Goal: Communication & Community: Answer question/provide support

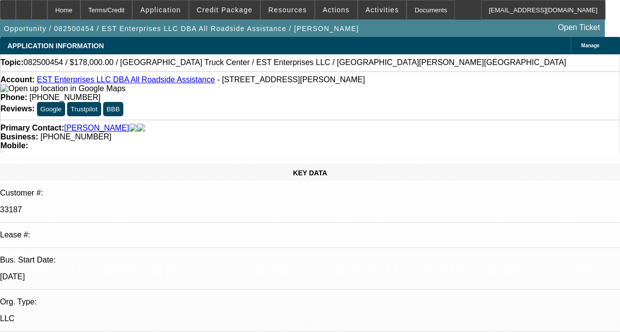
select select "0"
select select "2"
select select "0.1"
select select "1"
select select "2"
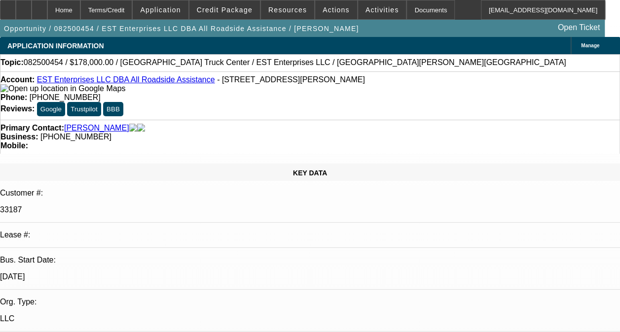
select select "4"
drag, startPoint x: 559, startPoint y: 145, endPoint x: 556, endPoint y: 151, distance: 6.0
radio input "true"
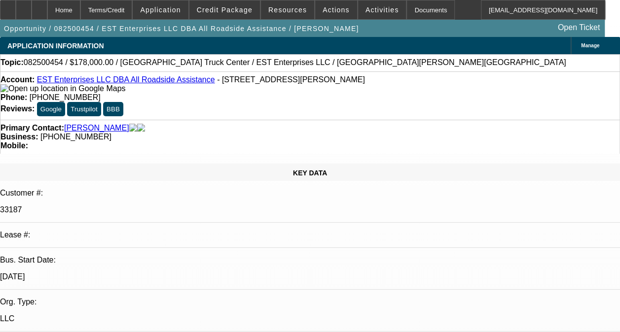
type textarea "NO INFO/ NO DEAL BOOKED IN LP"
radio input "true"
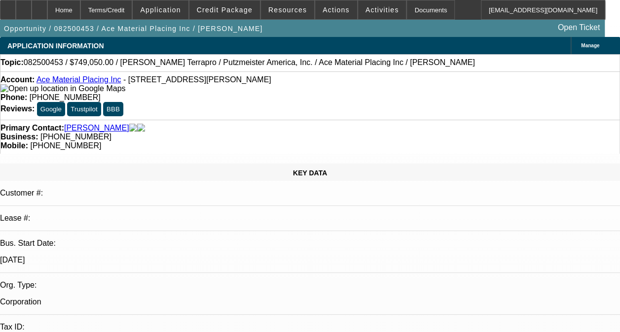
select select "0"
select select "2"
select select "0"
select select "1"
select select "2"
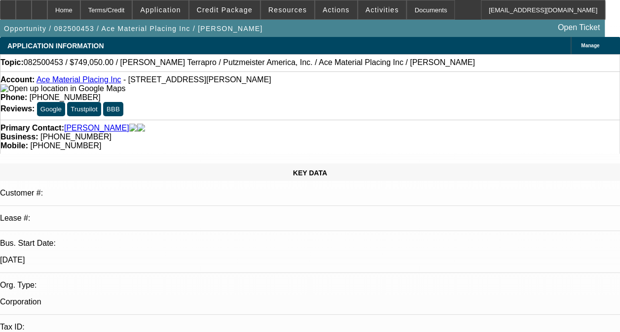
select select "6"
radio input "true"
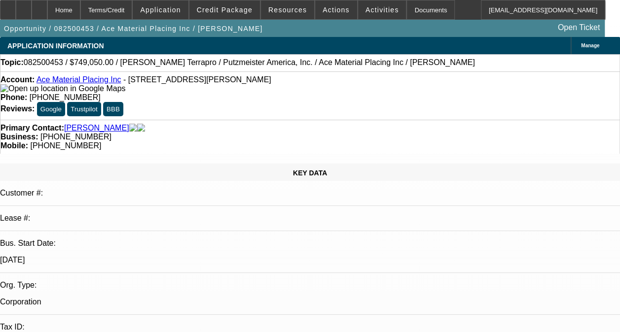
type textarea "t"
type textarea "THIS IS A SOLD LEASE, NO HISTORY WITH CONTRACT. -04 IS A NEW DEAL JUST SIGNED […"
radio input "true"
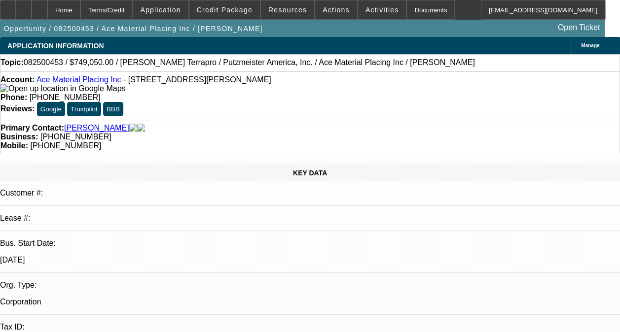
scroll to position [0, 0]
